Goal: Transaction & Acquisition: Subscribe to service/newsletter

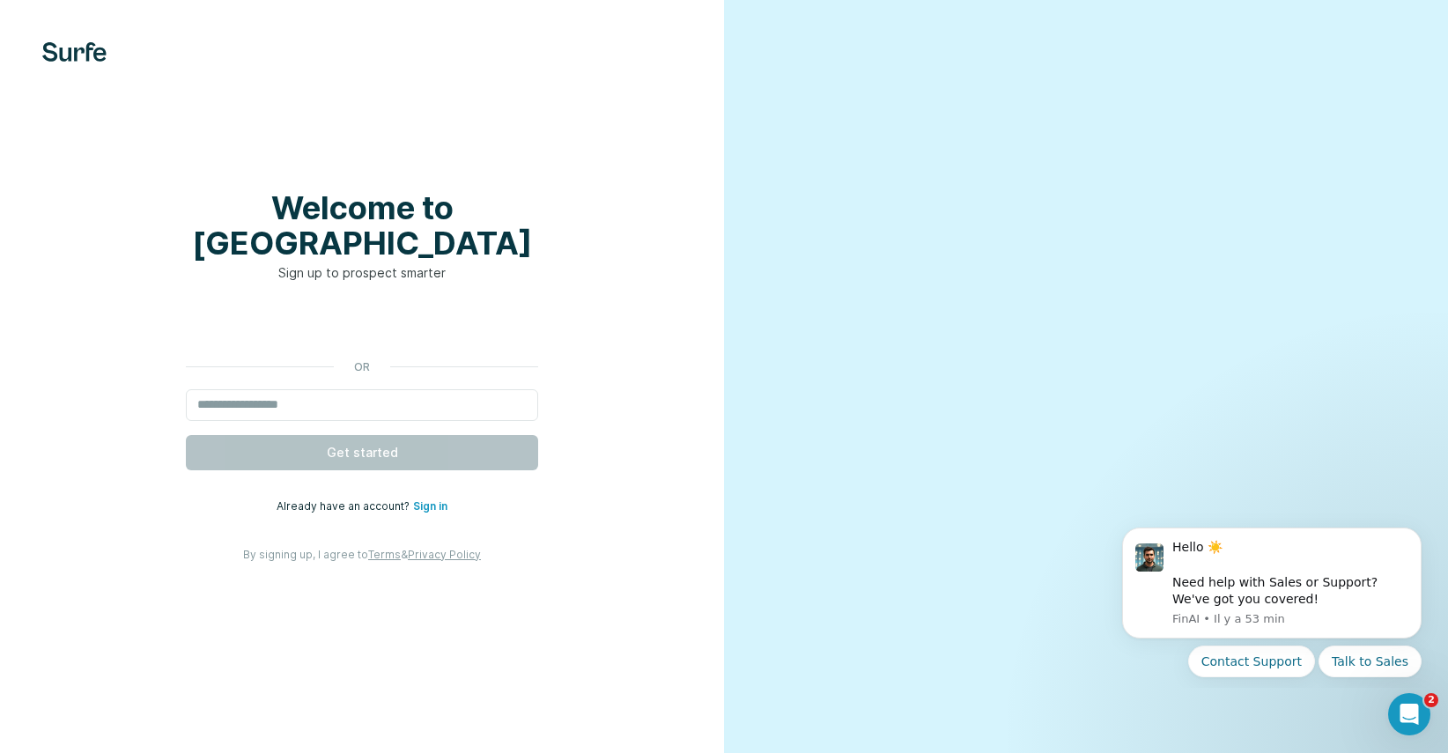
click at [608, 659] on div "Welcome to Surfe Sign up to prospect smarter or Get started Already have an acc…" at bounding box center [362, 376] width 724 height 753
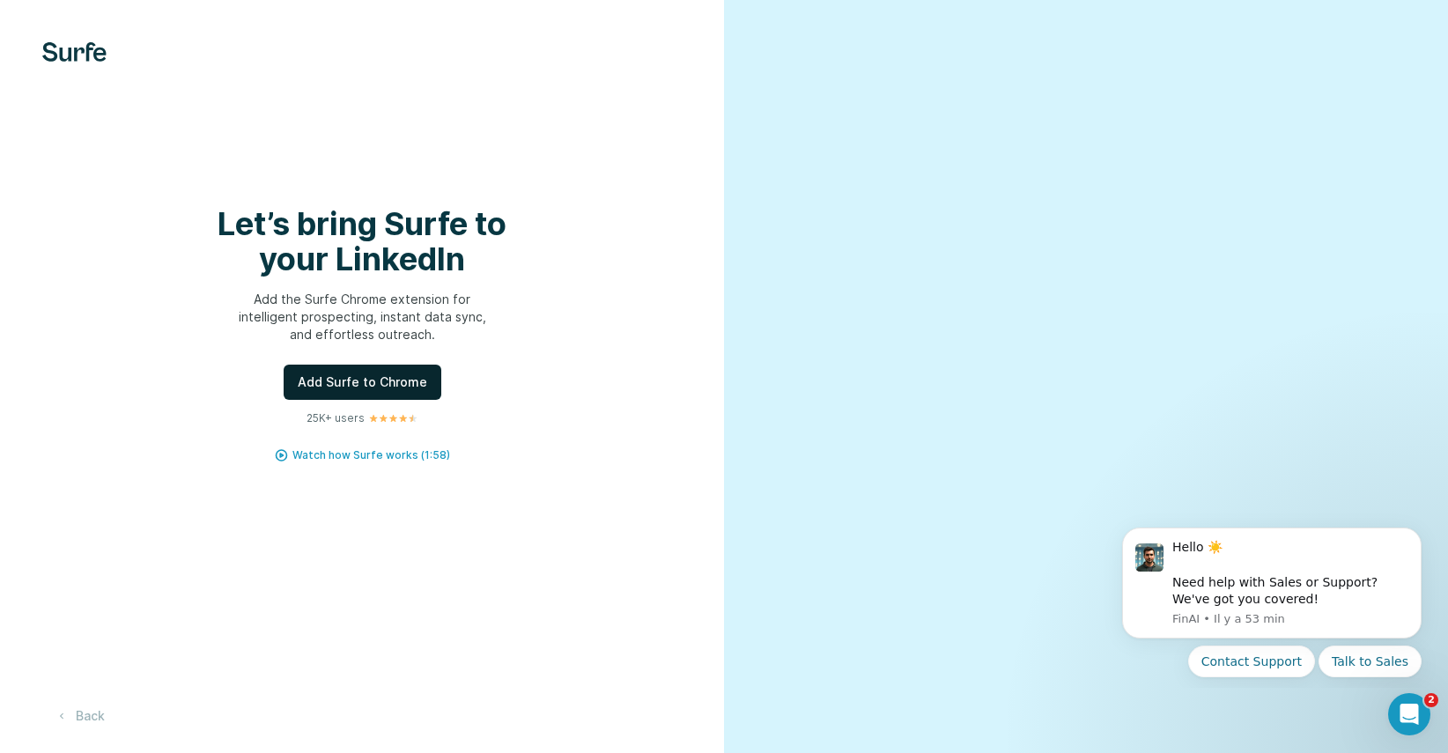
click at [392, 391] on span "Add Surfe to Chrome" at bounding box center [362, 382] width 129 height 18
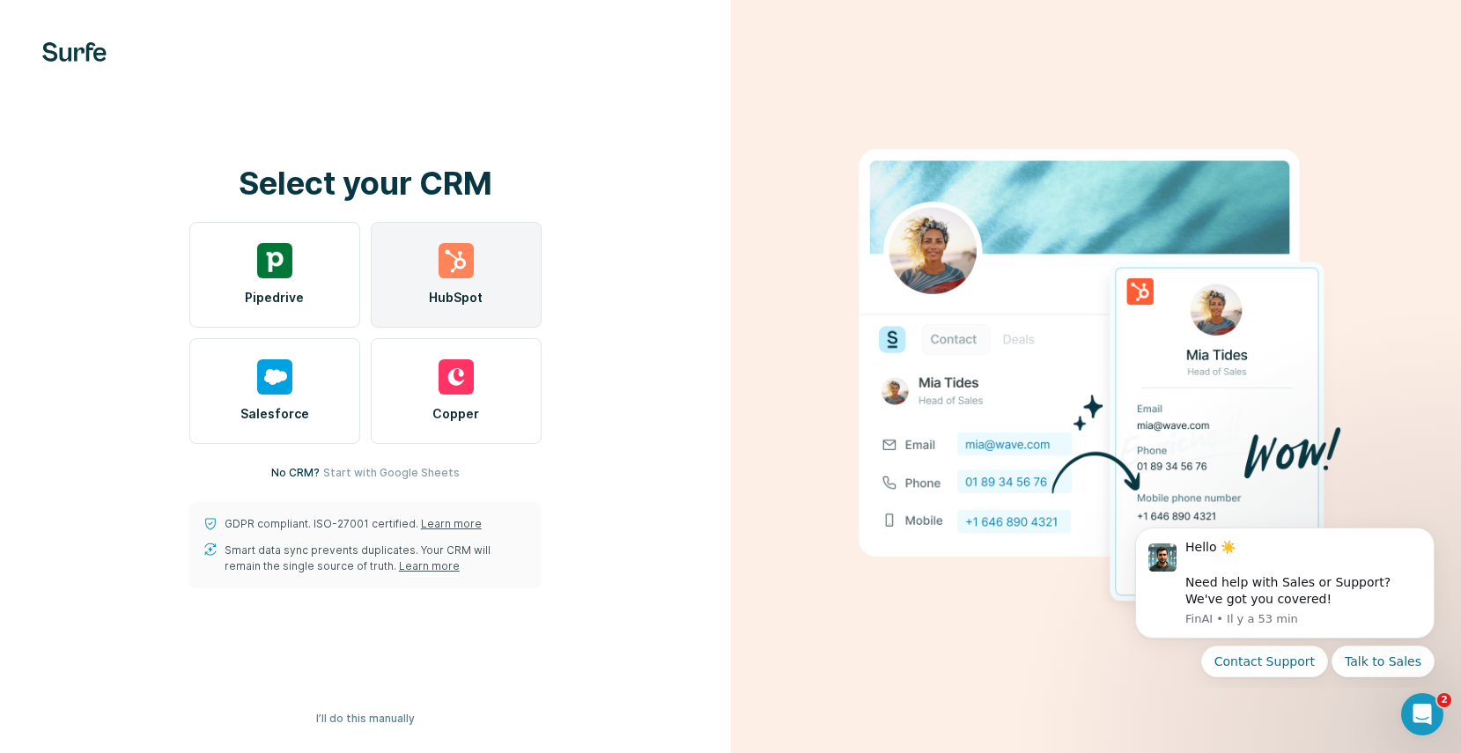
click at [469, 282] on div "HubSpot" at bounding box center [456, 275] width 171 height 106
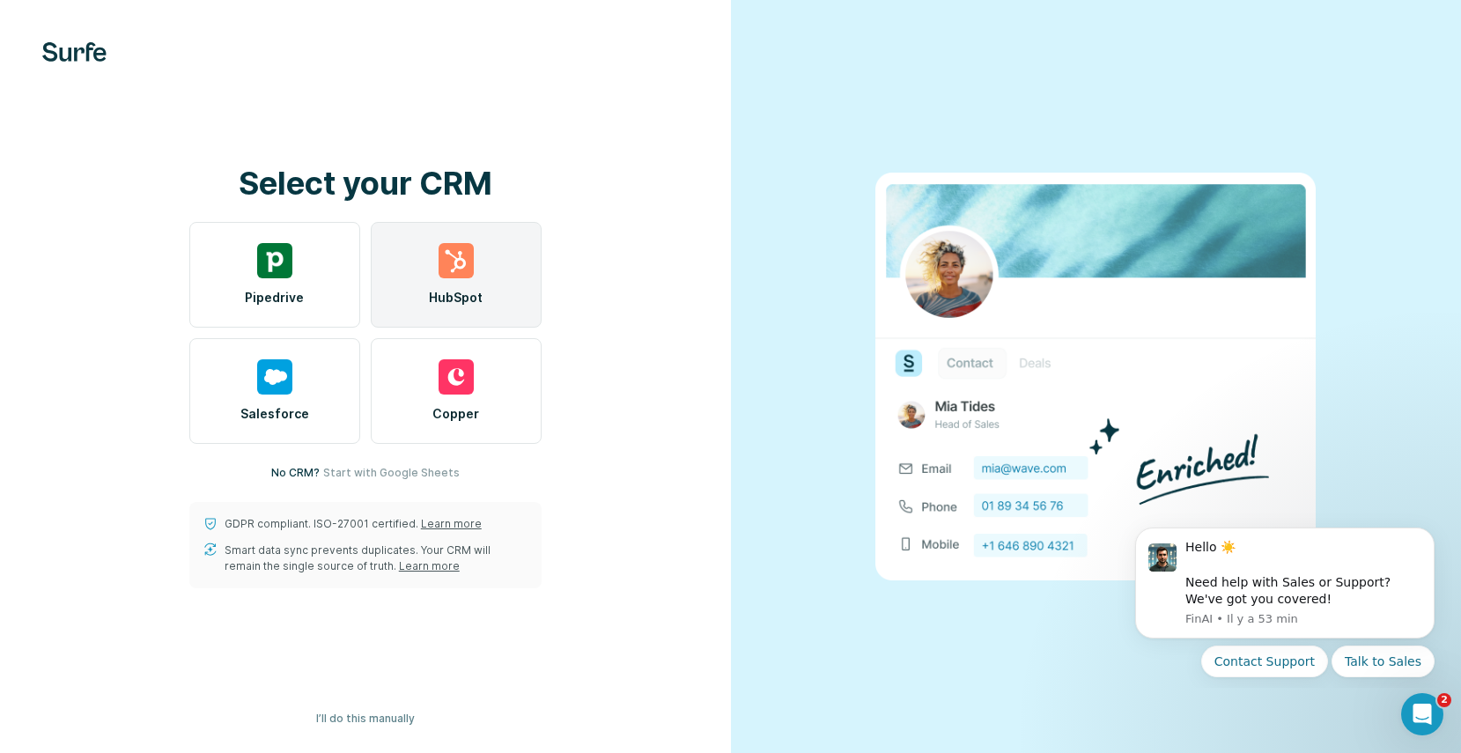
click at [463, 273] on img at bounding box center [456, 260] width 35 height 35
